Goal: Information Seeking & Learning: Learn about a topic

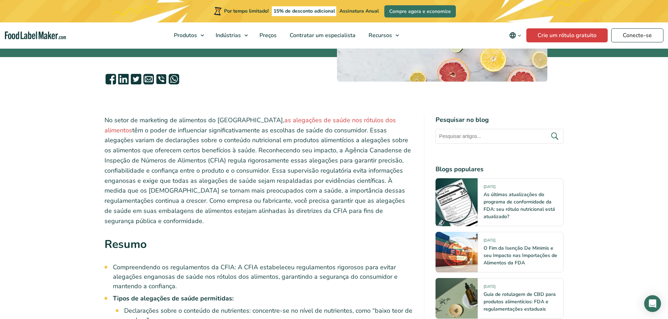
scroll to position [175, 0]
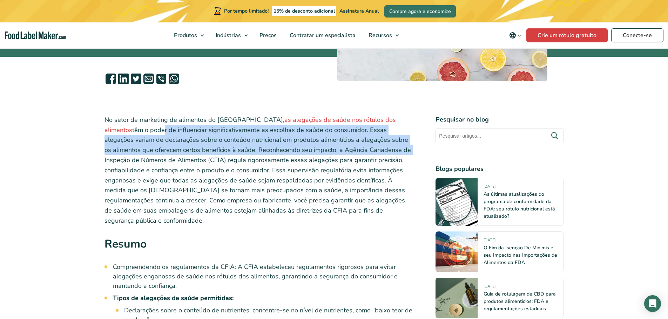
drag, startPoint x: 133, startPoint y: 130, endPoint x: 356, endPoint y: 150, distance: 224.1
click at [356, 150] on font "têm o poder de influenciar significativamente as escolhas de saúde do consumido…" at bounding box center [257, 175] width 306 height 99
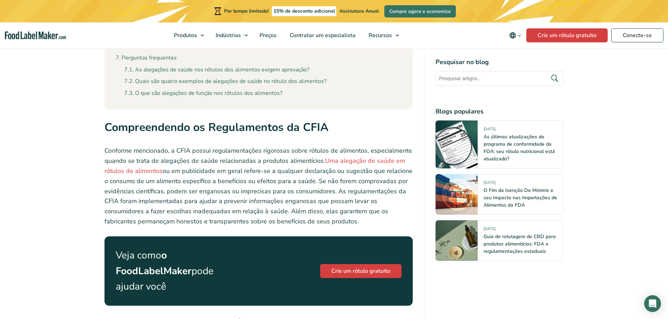
scroll to position [771, 0]
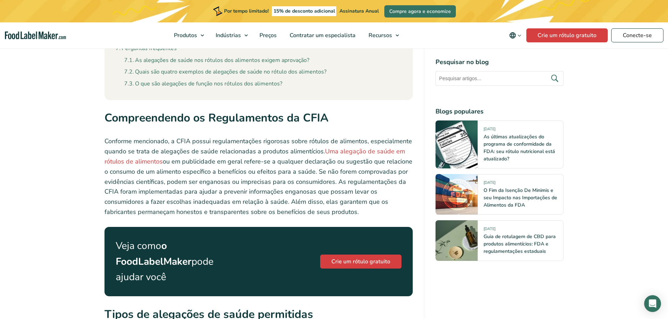
drag, startPoint x: 172, startPoint y: 175, endPoint x: 380, endPoint y: 197, distance: 208.7
click at [380, 197] on p "Conforme mencionado, a CFIA possui regulamentações rigorosas sobre rótulos de a…" at bounding box center [258, 176] width 308 height 81
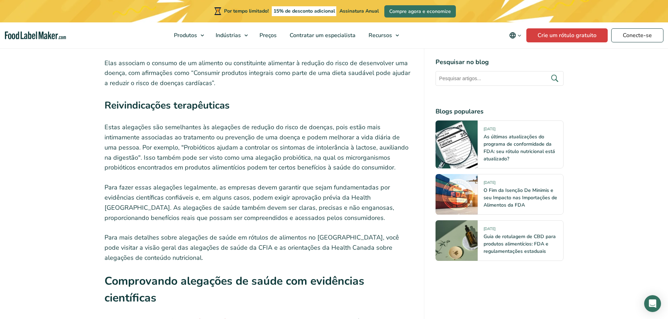
scroll to position [1262, 0]
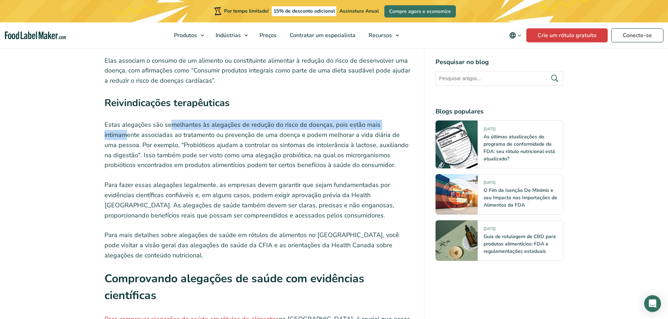
drag, startPoint x: 170, startPoint y: 118, endPoint x: 395, endPoint y: 110, distance: 225.2
click at [395, 120] on p "Estas alegações são semelhantes às alegações de redução do risco de doenças, po…" at bounding box center [258, 145] width 308 height 50
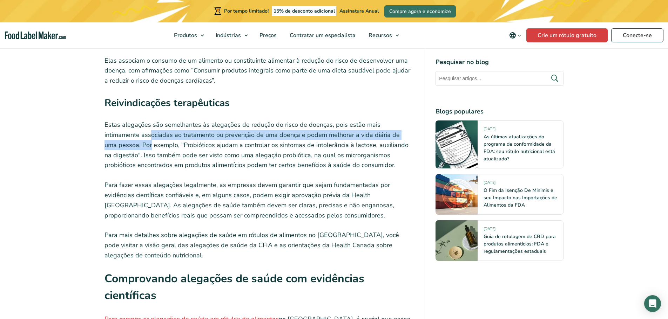
drag, startPoint x: 127, startPoint y: 126, endPoint x: 405, endPoint y: 123, distance: 278.3
click at [405, 123] on font "Estas alegações são semelhantes às alegações de redução do risco de doenças, po…" at bounding box center [256, 145] width 304 height 49
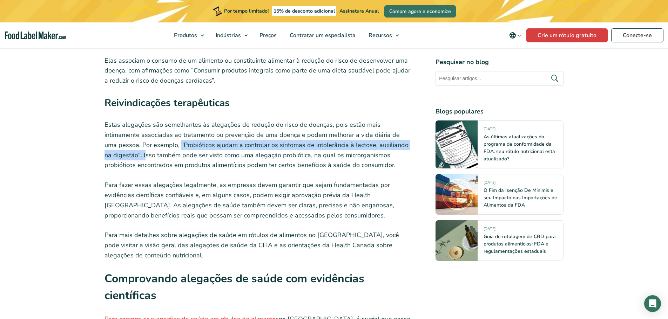
drag, startPoint x: 133, startPoint y: 135, endPoint x: 399, endPoint y: 134, distance: 266.4
click at [399, 134] on font "Estas alegações são semelhantes às alegações de redução do risco de doenças, po…" at bounding box center [256, 145] width 304 height 49
drag, startPoint x: 362, startPoint y: 153, endPoint x: 233, endPoint y: 119, distance: 133.5
click at [233, 120] on p "Estas alegações são semelhantes às alegações de redução do risco de doenças, po…" at bounding box center [258, 145] width 308 height 50
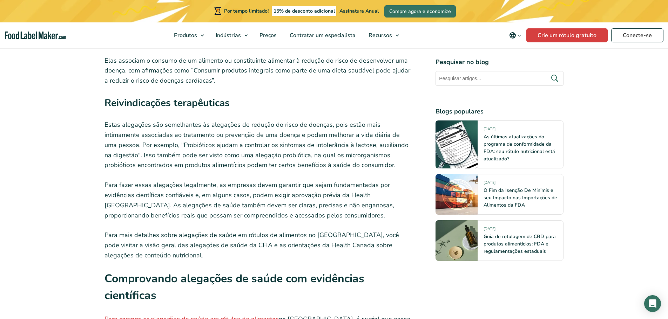
click at [157, 120] on p "Estas alegações são semelhantes às alegações de redução do risco de doenças, po…" at bounding box center [258, 145] width 308 height 50
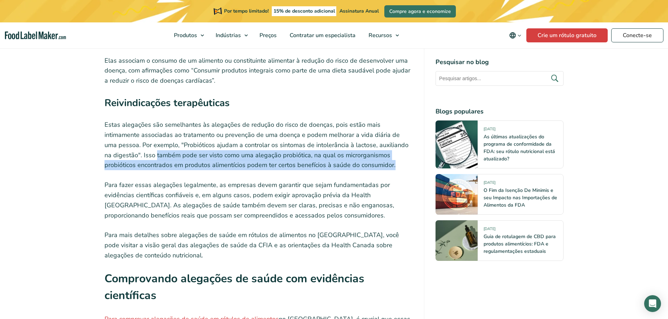
drag, startPoint x: 103, startPoint y: 144, endPoint x: 323, endPoint y: 155, distance: 220.4
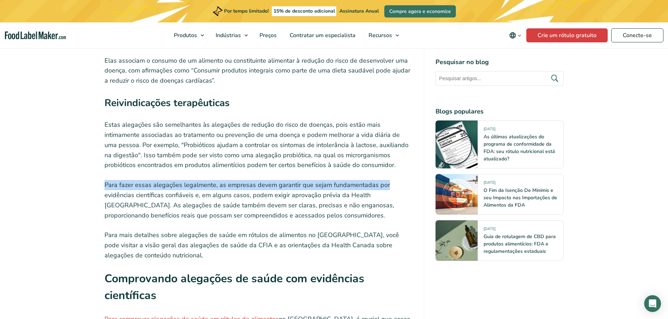
drag, startPoint x: 95, startPoint y: 178, endPoint x: 386, endPoint y: 174, distance: 291.3
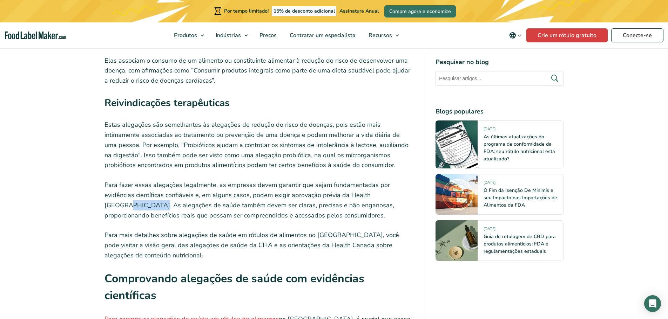
drag, startPoint x: 135, startPoint y: 191, endPoint x: 392, endPoint y: 186, distance: 256.6
click at [392, 186] on font "Para fazer essas alegações legalmente, as empresas devem garantir que sejam fun…" at bounding box center [249, 200] width 290 height 39
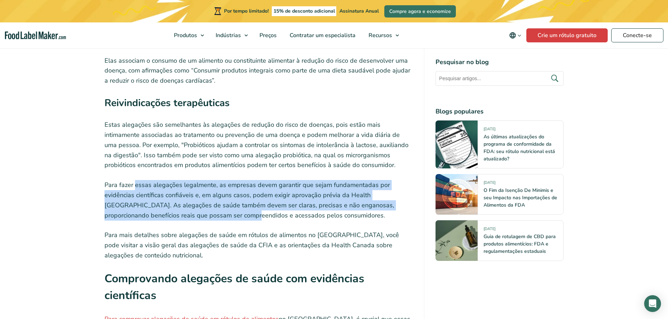
drag, startPoint x: 188, startPoint y: 200, endPoint x: 134, endPoint y: 175, distance: 59.3
click at [134, 180] on p "Para fazer essas alegações legalmente, as empresas devem garantir que sejam fun…" at bounding box center [258, 200] width 308 height 40
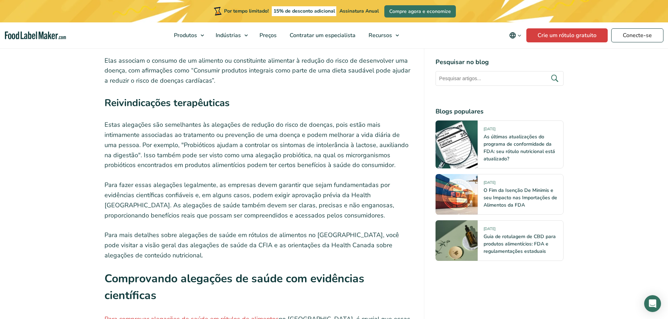
click at [278, 205] on font "Para fazer essas alegações legalmente, as empresas devem garantir que sejam fun…" at bounding box center [249, 200] width 290 height 39
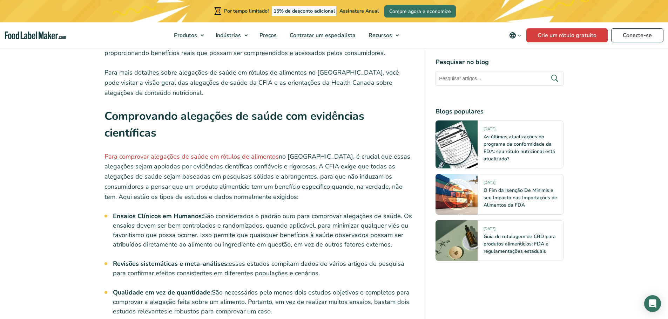
scroll to position [1437, 0]
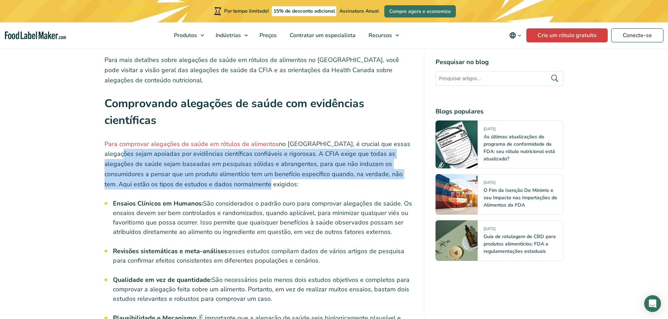
drag, startPoint x: 100, startPoint y: 147, endPoint x: 326, endPoint y: 169, distance: 227.8
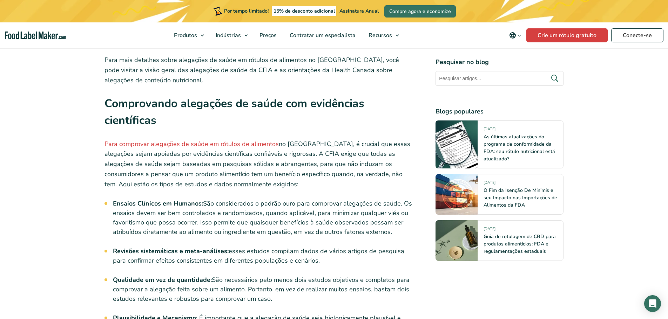
click at [261, 180] on div "No setor de marketing de alimentos do [GEOGRAPHIC_DATA], as alegações de saúde …" at bounding box center [258, 193] width 308 height 2681
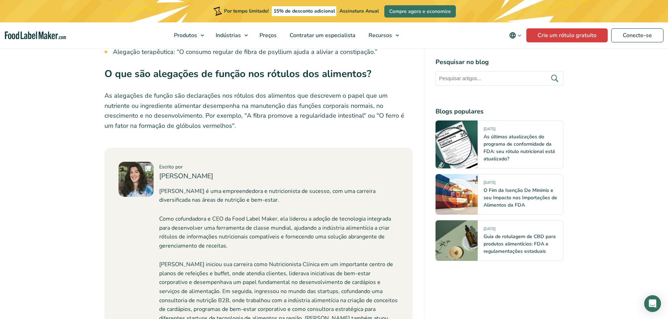
scroll to position [3000, 0]
